Goal: Information Seeking & Learning: Learn about a topic

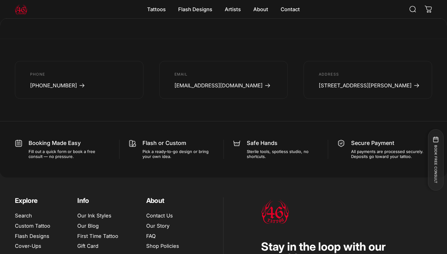
scroll to position [879, 0]
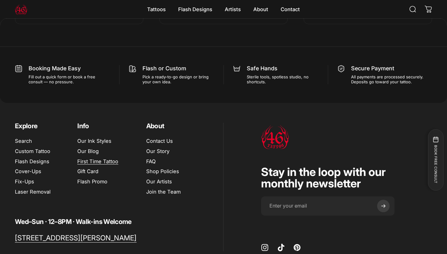
click at [91, 158] on link "First Time Tattoo" at bounding box center [97, 161] width 41 height 7
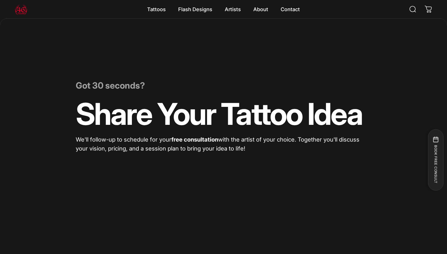
scroll to position [0, 0]
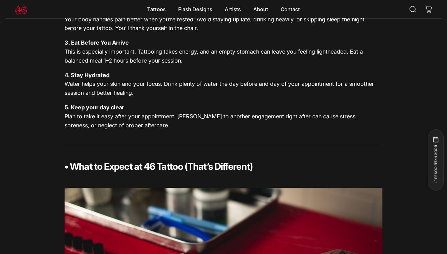
scroll to position [329, 0]
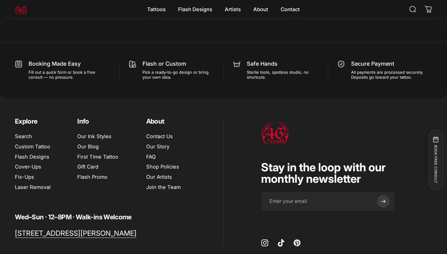
scroll to position [881, 0]
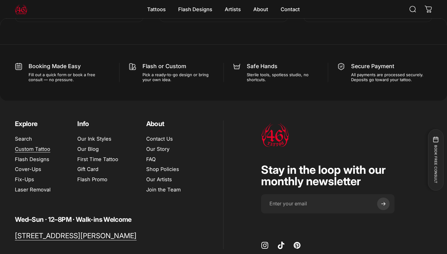
click at [34, 146] on link "Custom Tattoo" at bounding box center [32, 149] width 35 height 7
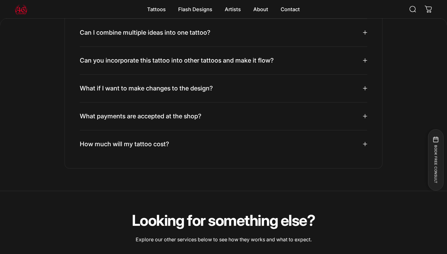
scroll to position [2816, 0]
click at [363, 135] on summary "How much will my tattoo cost?" at bounding box center [223, 145] width 287 height 28
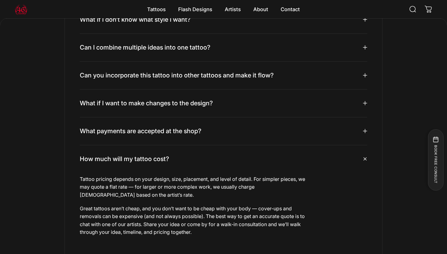
scroll to position [2801, 0]
click at [366, 45] on icon at bounding box center [364, 47] width 4 height 4
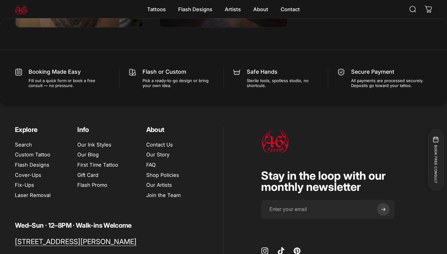
scroll to position [3365, 0]
click at [39, 162] on link "Flash Designs" at bounding box center [32, 165] width 34 height 7
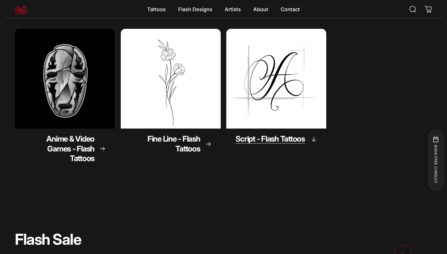
scroll to position [192, 0]
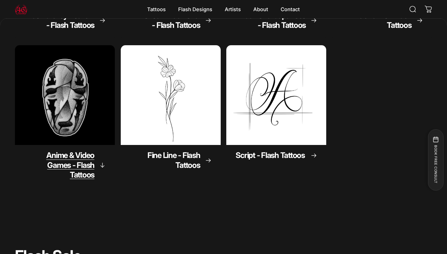
click at [107, 166] on div "Anime & Video Games - Flash Tattoos" at bounding box center [65, 167] width 100 height 44
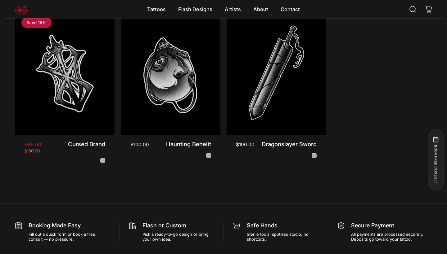
scroll to position [351, 0]
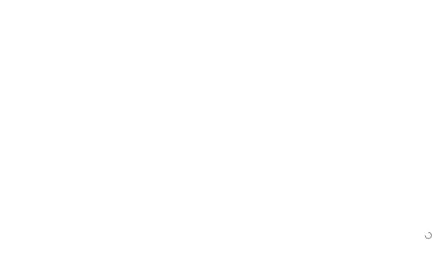
scroll to position [192, 0]
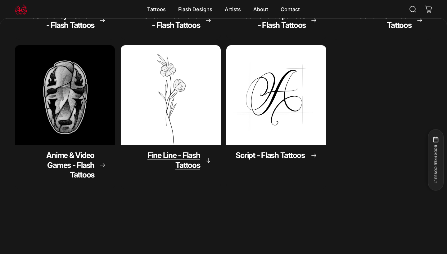
click at [202, 158] on div "Fine Line - Flash Tattoos" at bounding box center [171, 162] width 100 height 34
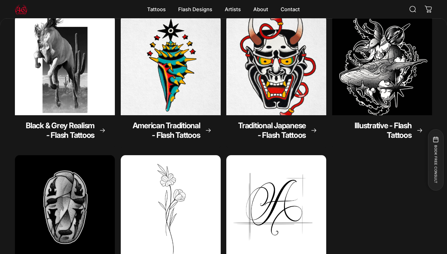
scroll to position [80, 0]
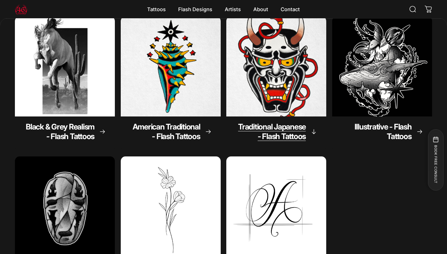
click at [313, 128] on div "Traditional Japanese - Flash Tattoos" at bounding box center [276, 134] width 100 height 34
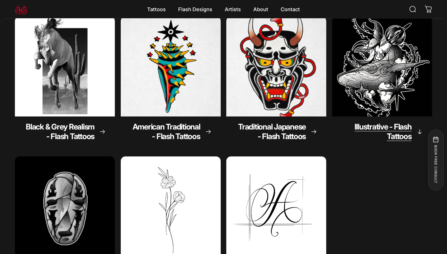
click at [418, 133] on icon "Illustrative - Flash Tattoos" at bounding box center [418, 132] width 3 height 4
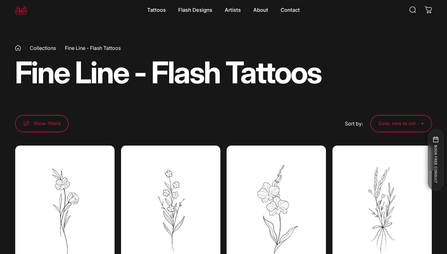
scroll to position [30, 0]
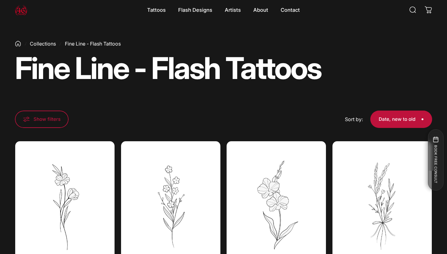
click at [401, 117] on span at bounding box center [400, 119] width 93 height 35
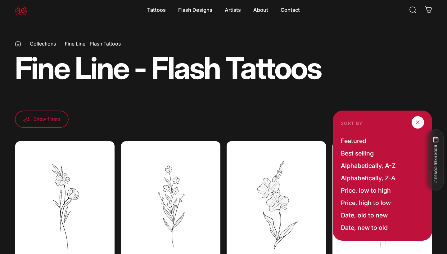
click at [368, 155] on label "Best selling" at bounding box center [356, 154] width 33 height 10
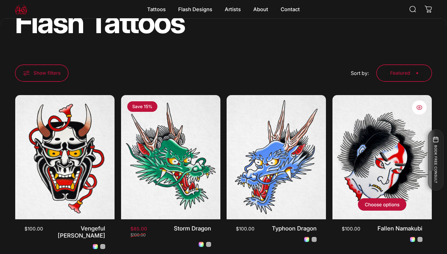
scroll to position [105, 0]
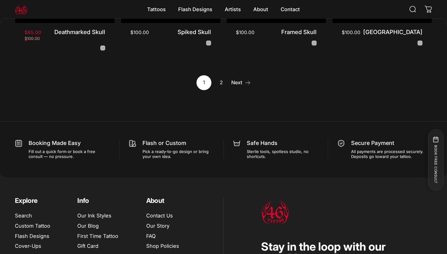
scroll to position [637, 0]
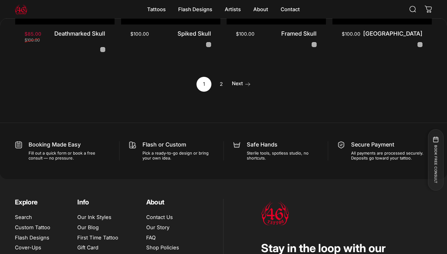
click at [246, 81] on icon "Next" at bounding box center [247, 84] width 6 height 6
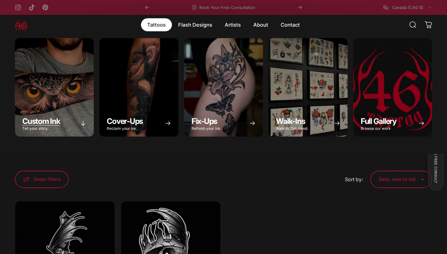
click at [84, 125] on icon "Custom Ink" at bounding box center [83, 123] width 3 height 4
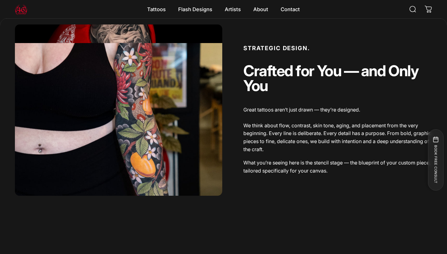
scroll to position [422, 0]
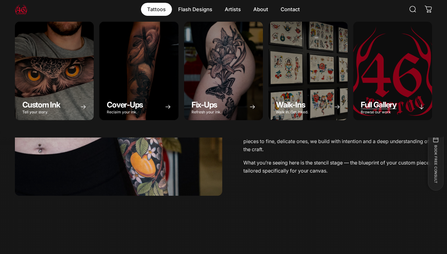
click at [380, 61] on div "Full Gallery" at bounding box center [392, 71] width 79 height 99
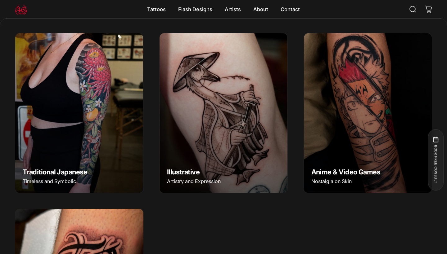
scroll to position [466, 0]
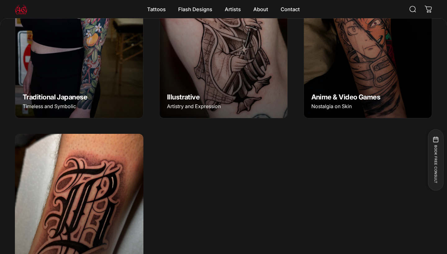
click at [255, 85] on img "Illustrative" at bounding box center [223, 38] width 134 height 168
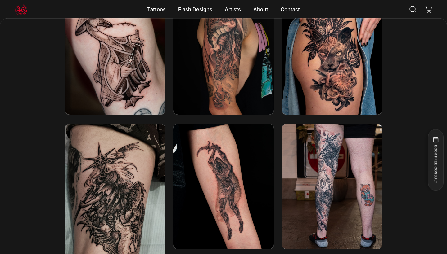
scroll to position [827, 0]
